Goal: Task Accomplishment & Management: Manage account settings

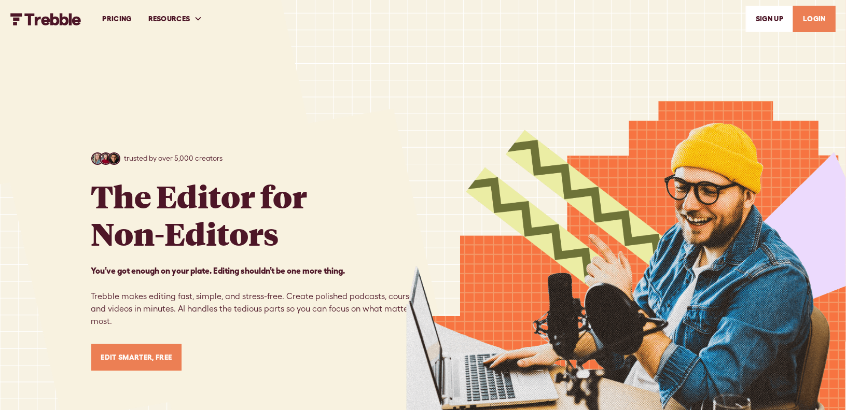
click at [825, 21] on link "LOGIN" at bounding box center [814, 19] width 43 height 26
click at [818, 22] on link "LOGIN" at bounding box center [814, 19] width 43 height 26
click at [817, 20] on link "LOGIN" at bounding box center [814, 19] width 43 height 26
click at [823, 21] on link "LOGIN" at bounding box center [814, 19] width 43 height 26
